Goal: Task Accomplishment & Management: Manage account settings

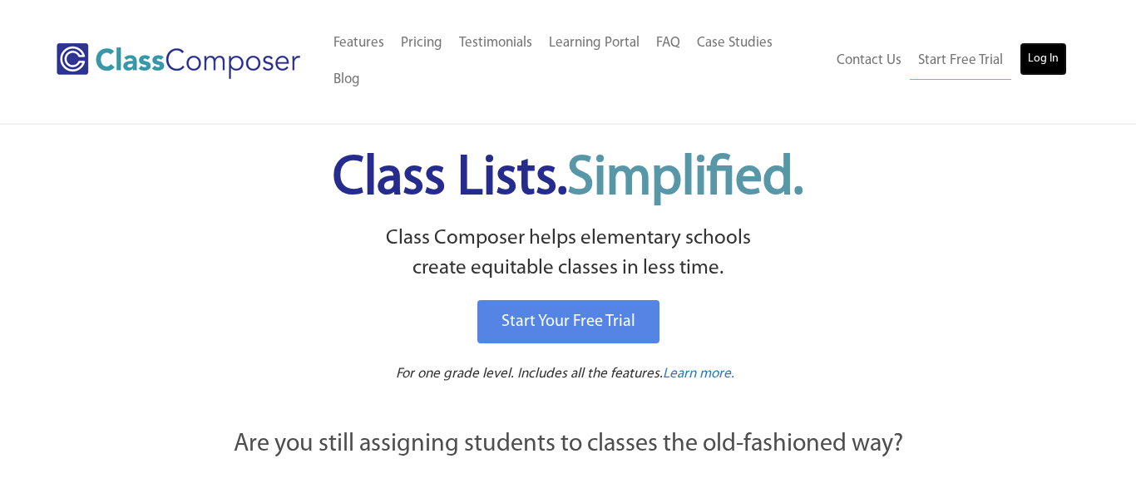
click at [1049, 42] on link "Log In" at bounding box center [1042, 58] width 47 height 33
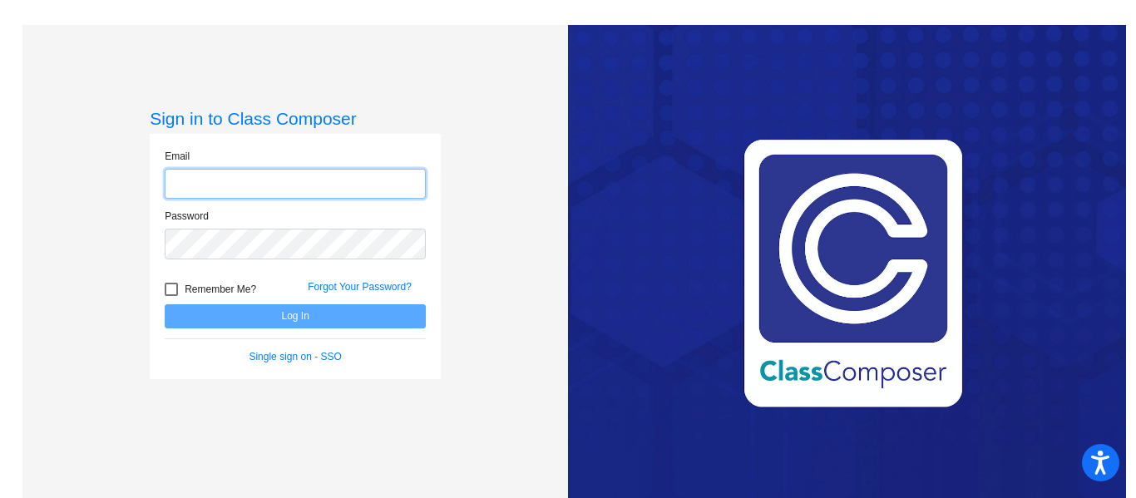
type input "[EMAIL_ADDRESS][DOMAIN_NAME]"
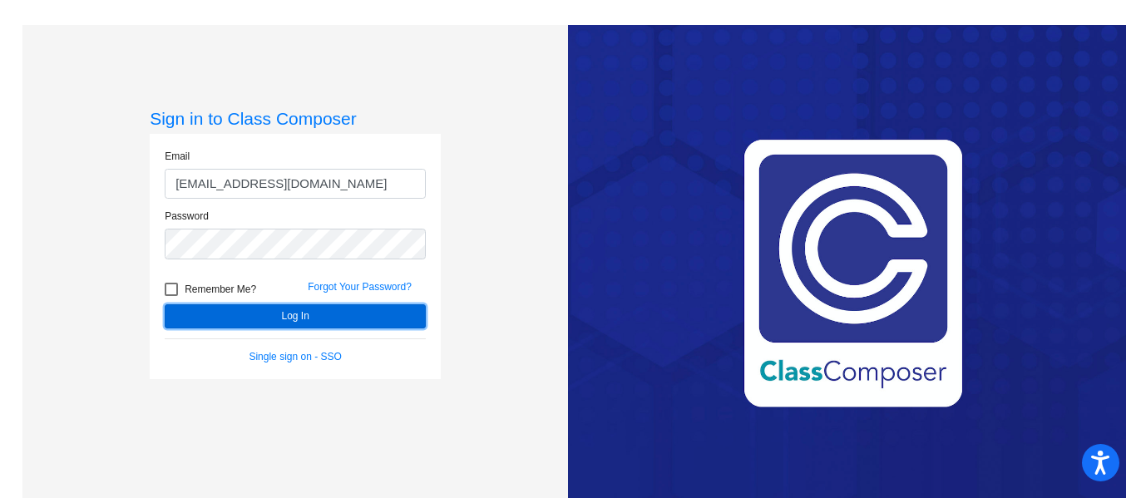
click at [294, 313] on button "Log In" at bounding box center [295, 316] width 261 height 24
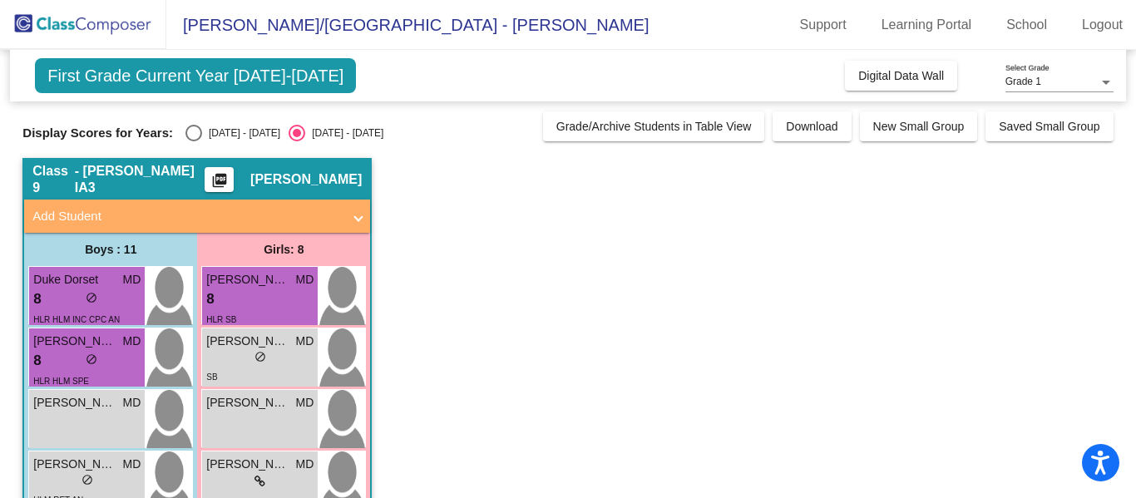
click at [185, 135] on div "Select an option" at bounding box center [193, 133] width 17 height 17
click at [193, 141] on input "2024 - 2025" at bounding box center [193, 141] width 1 height 1
radio input "true"
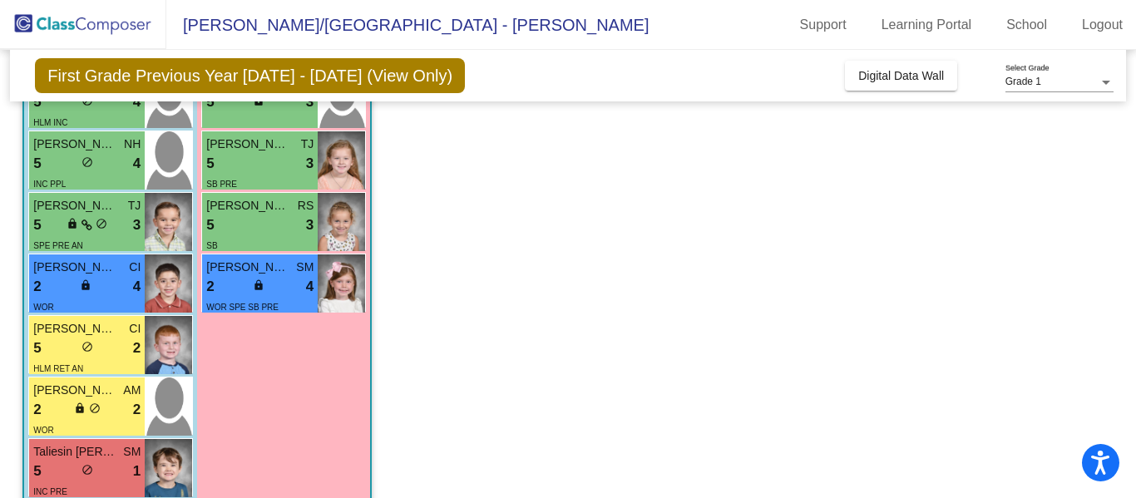
scroll to position [471, 0]
